Goal: Information Seeking & Learning: Learn about a topic

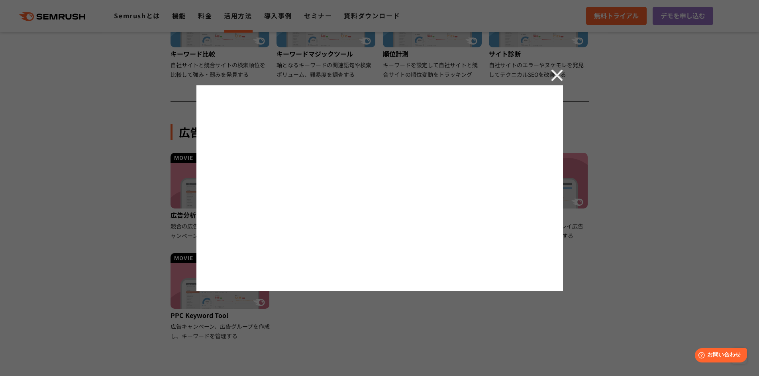
click at [552, 76] on img at bounding box center [557, 75] width 12 height 12
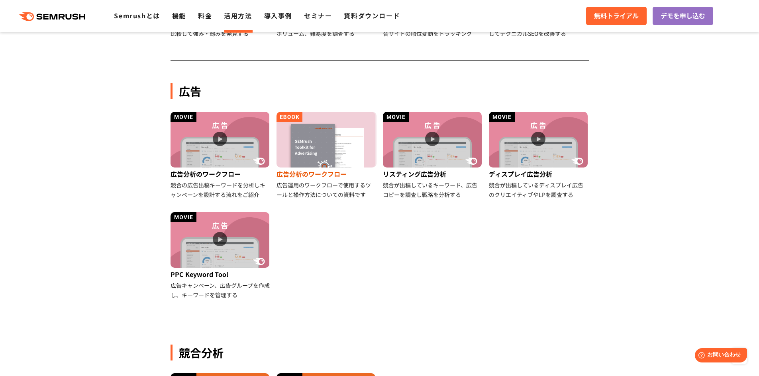
scroll to position [445, 0]
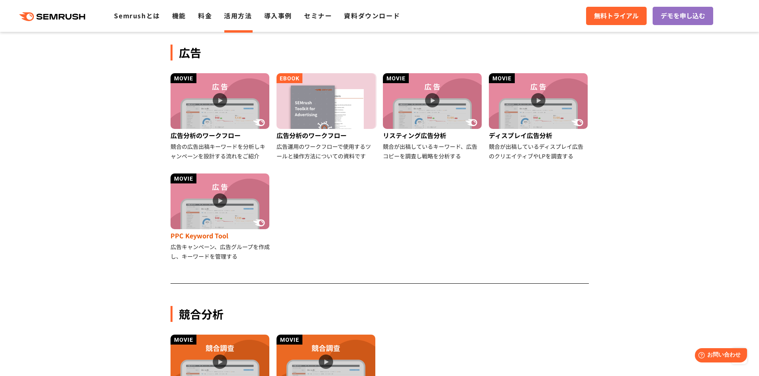
click at [227, 182] on img at bounding box center [219, 202] width 99 height 56
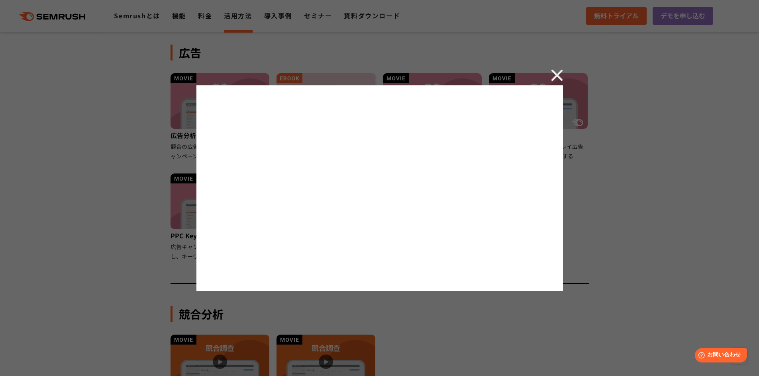
click at [555, 79] on img at bounding box center [557, 75] width 12 height 12
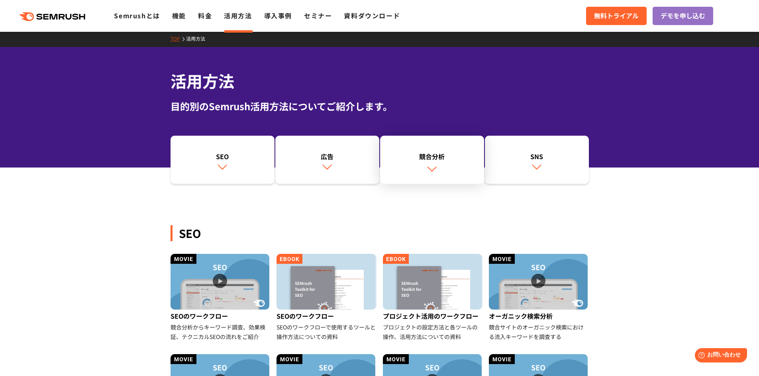
scroll to position [0, 0]
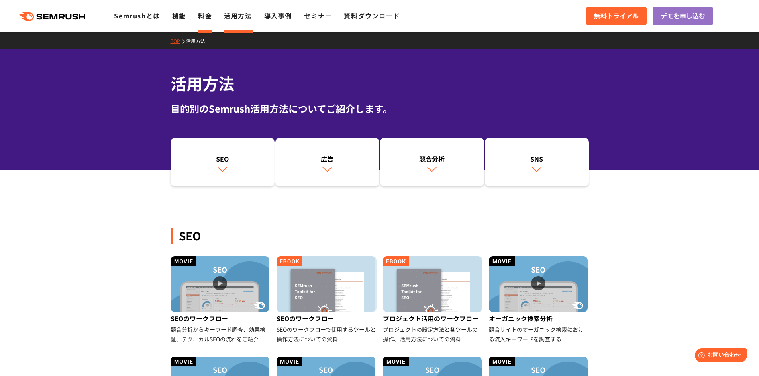
click at [203, 17] on link "料金" at bounding box center [205, 16] width 14 height 10
